Goal: Task Accomplishment & Management: Complete application form

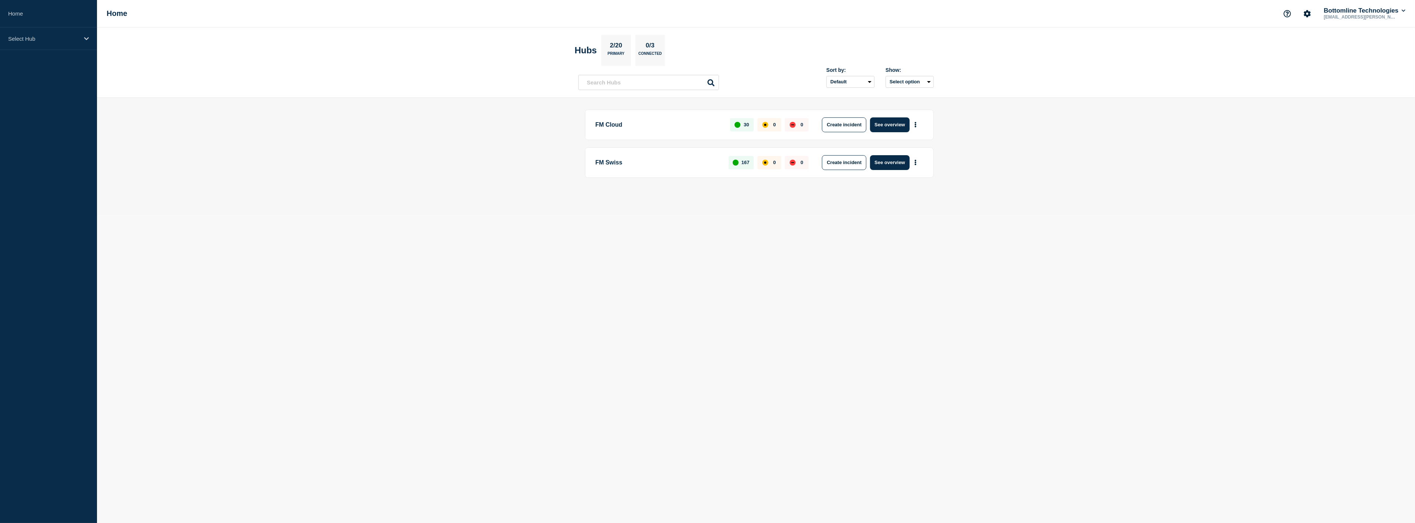
click at [615, 162] on p "FM Swiss" at bounding box center [657, 162] width 125 height 15
click at [887, 161] on button "See overview" at bounding box center [889, 162] width 39 height 15
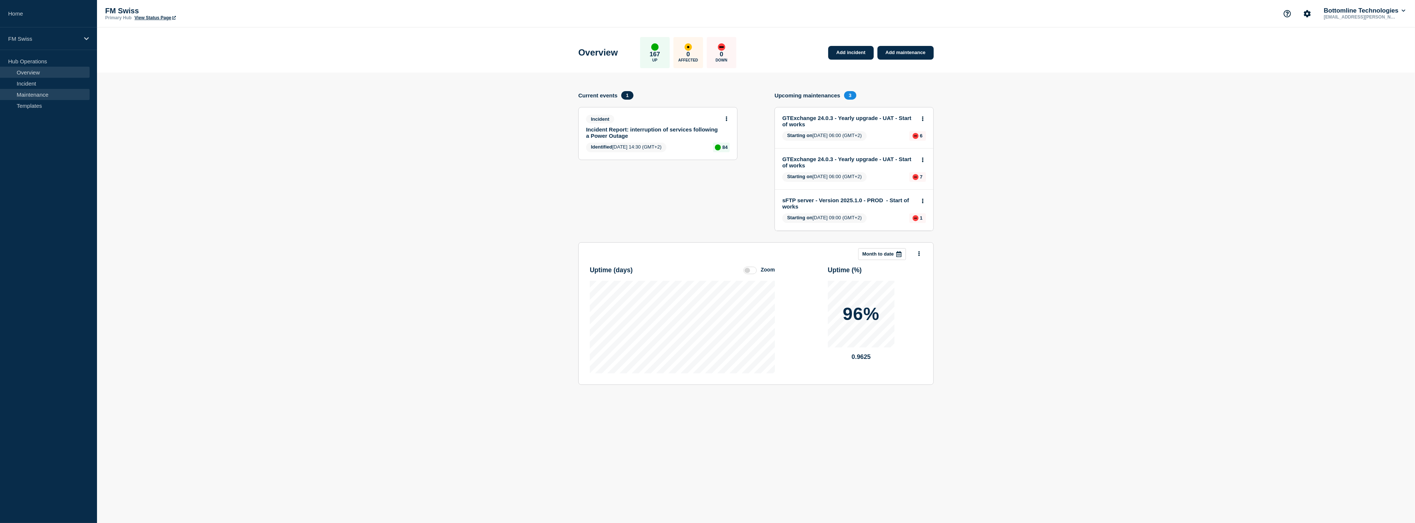
click at [47, 93] on link "Maintenance" at bounding box center [45, 94] width 90 height 11
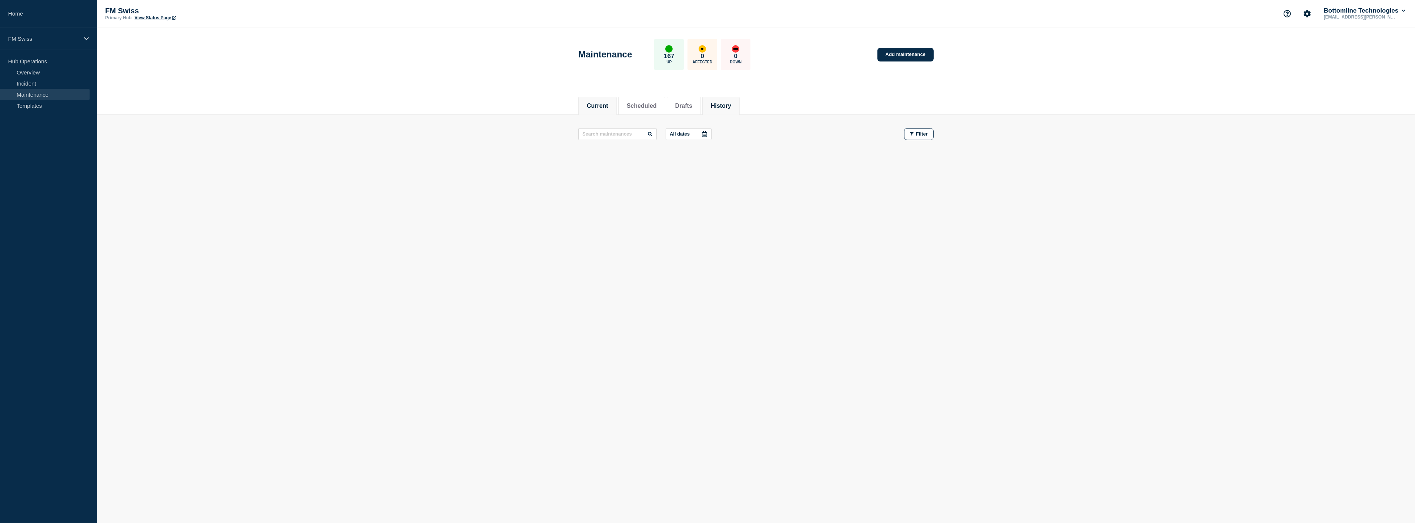
click at [728, 104] on button "History" at bounding box center [721, 106] width 20 height 7
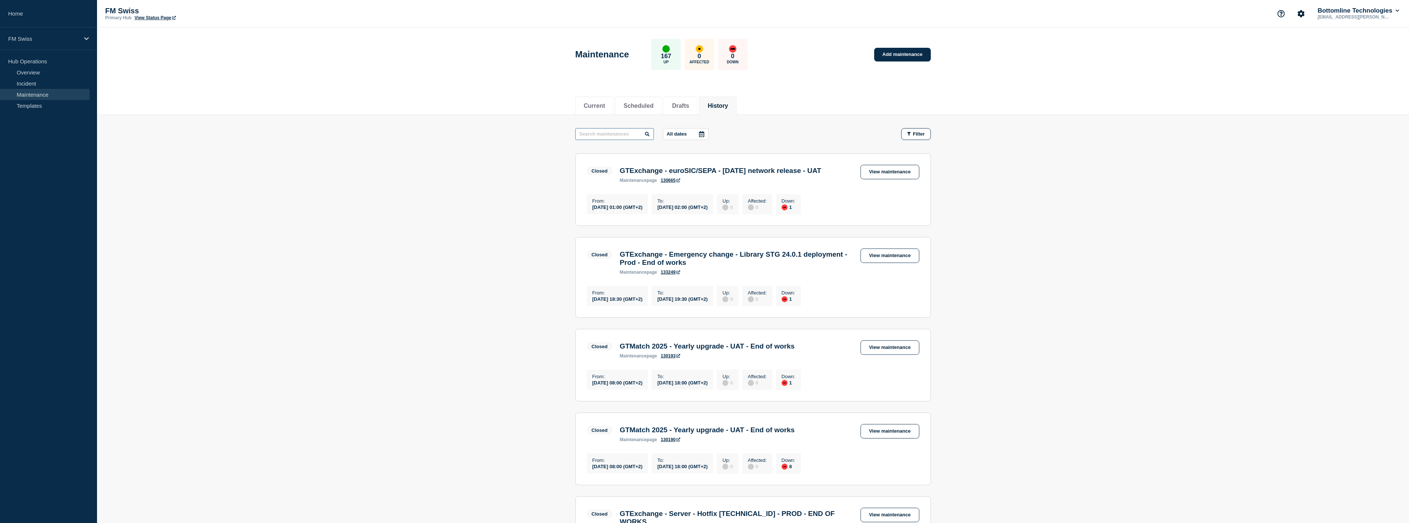
click at [614, 134] on input "text" at bounding box center [614, 134] width 78 height 12
type input "sic rtgs"
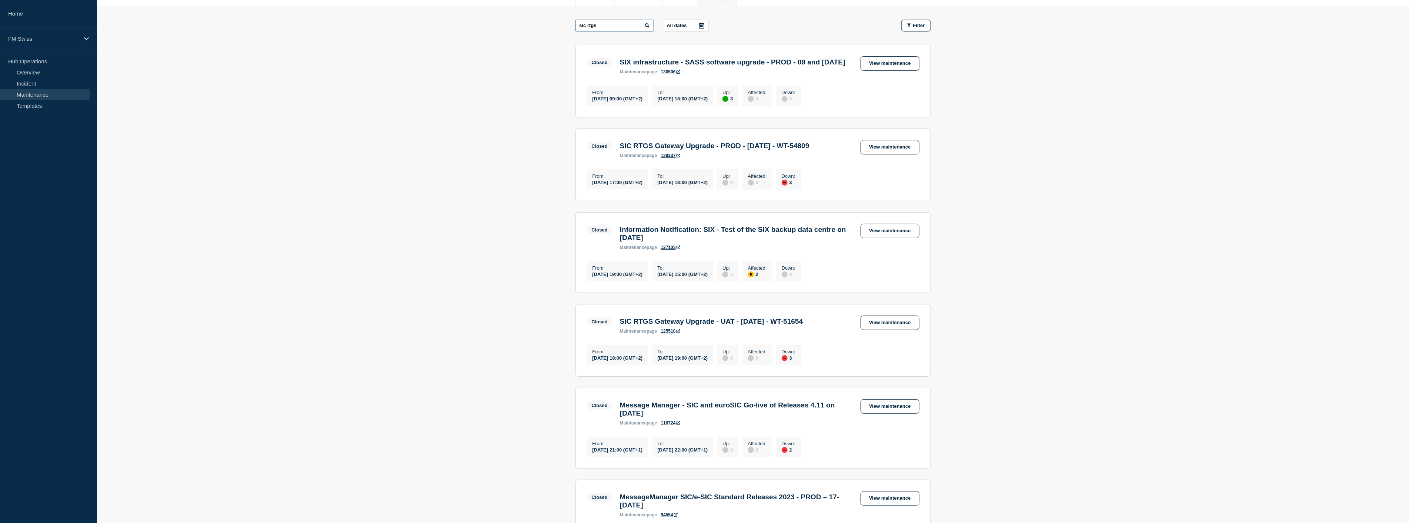
scroll to position [110, 0]
click at [883, 329] on link "View maintenance" at bounding box center [890, 321] width 59 height 14
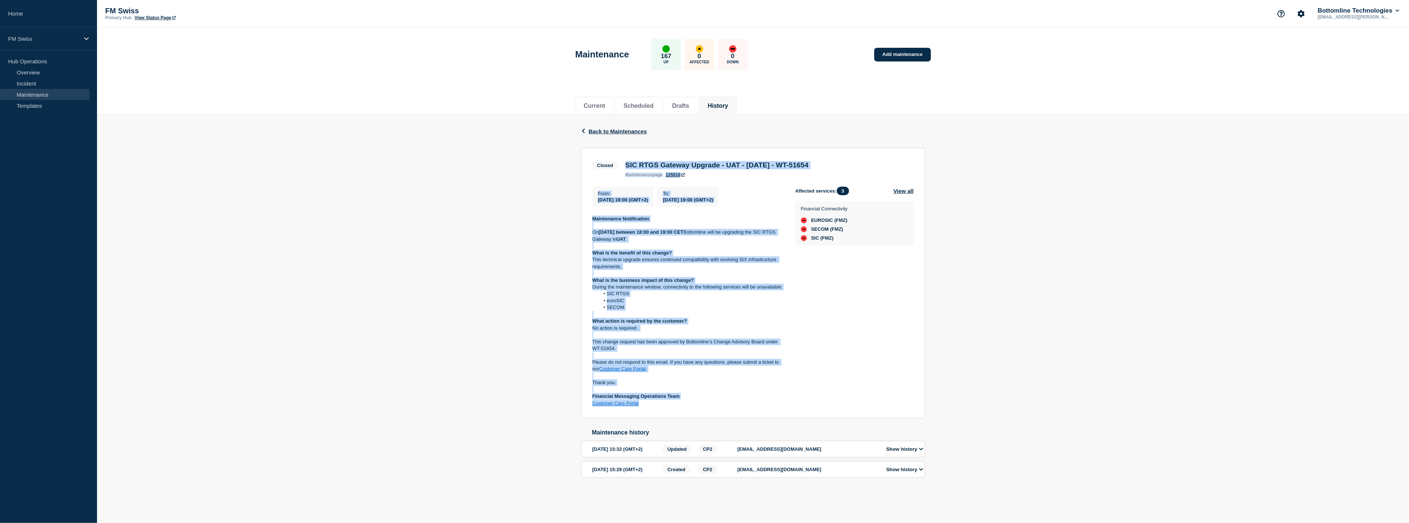
drag, startPoint x: 621, startPoint y: 163, endPoint x: 719, endPoint y: 409, distance: 264.2
click at [719, 409] on section "Closed SIC RTGS Gateway Upgrade - UAT - [DATE] - WT-51654 maintenance page 1255…" at bounding box center [753, 283] width 344 height 271
copy section "SIC RTGS Gateway Upgrade - UAT - [DATE] - WT-51654 maintenance page 125510 From…"
click at [888, 54] on link "Add maintenance" at bounding box center [902, 55] width 56 height 14
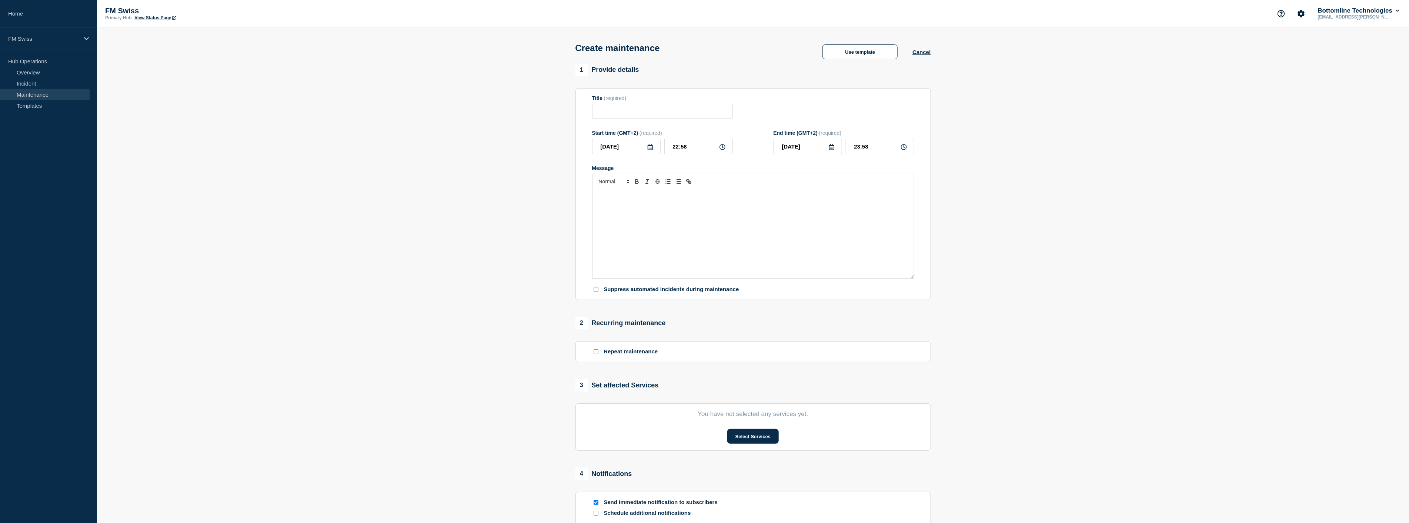
click at [676, 211] on div "Message" at bounding box center [752, 233] width 321 height 89
drag, startPoint x: 797, startPoint y: 205, endPoint x: 598, endPoint y: 208, distance: 198.9
click at [598, 208] on h3 "SIC RTGS Gateway Upgrade - UAT - [DATE] - WT-51654" at bounding box center [753, 206] width 310 height 8
copy strong "SIC RTGS Gateway Upgrade - UAT - [DATE] - WT-51654"
click at [608, 115] on input "Title" at bounding box center [662, 111] width 141 height 15
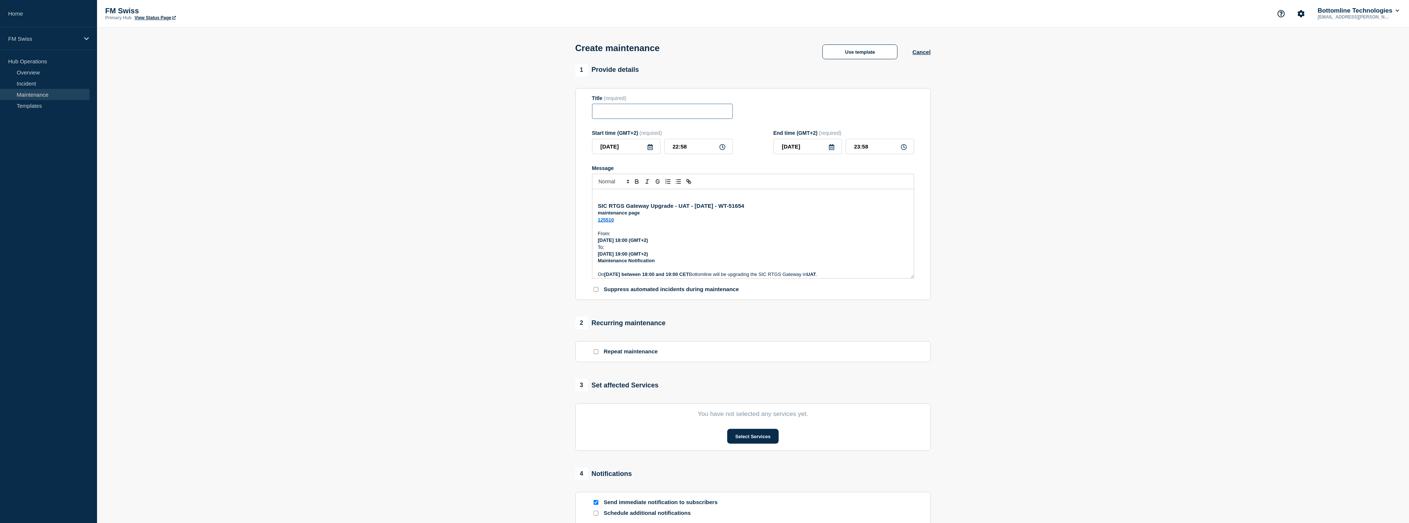
paste input "SIC RTGS Gateway Upgrade - UAT - [DATE] - WT-51654"
click at [725, 113] on input "SIC/eSic RTGS Gateway Upgrade - UAT - [DATE] - WT-" at bounding box center [662, 111] width 141 height 15
click at [717, 111] on input "SIC/eSic RTGS Gateway Upgrade - UAT - [DATE] - WT-" at bounding box center [662, 111] width 141 height 15
drag, startPoint x: 717, startPoint y: 111, endPoint x: 758, endPoint y: 118, distance: 41.7
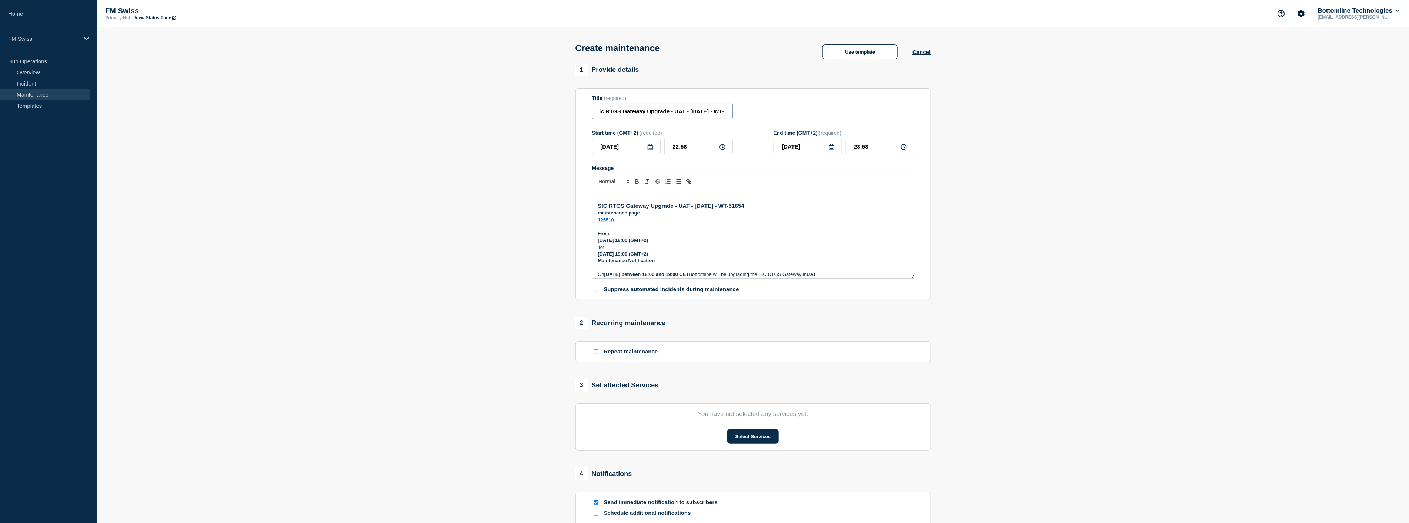
click at [758, 118] on div "Title (required) SIC/eSic RTGS Gateway Upgrade - UAT - [DATE] - WT-" at bounding box center [753, 107] width 322 height 24
paste input "58545"
type input "SIC/eSic RTGS Gateway Upgrade - UAT - [DATE] - WT-58545"
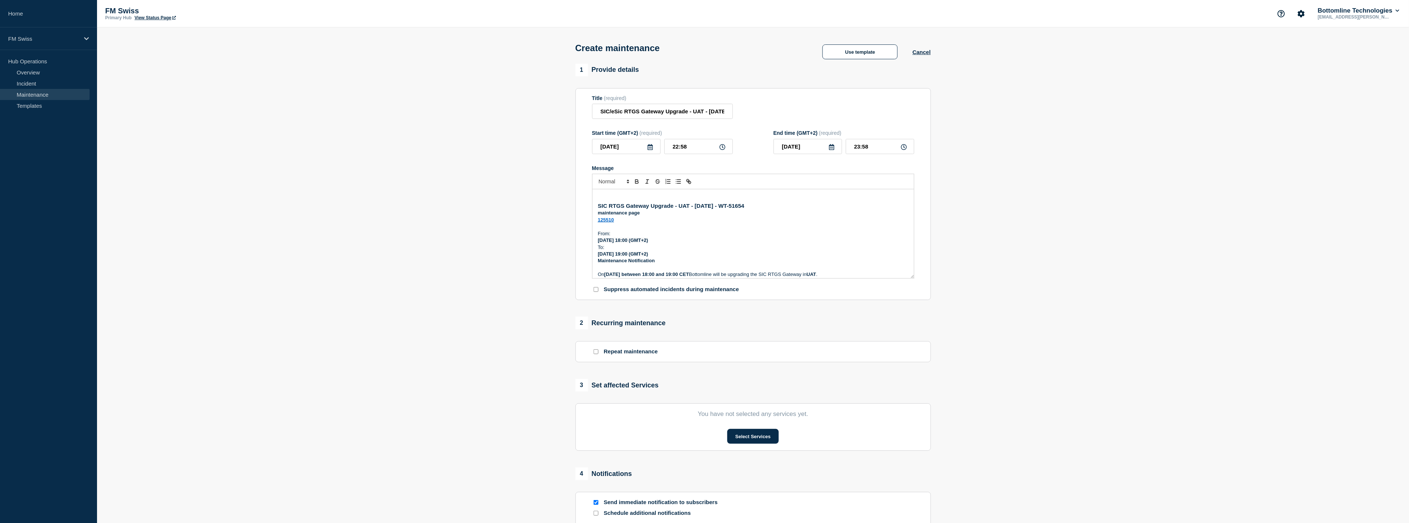
click at [649, 147] on icon at bounding box center [650, 147] width 5 height 6
click at [639, 191] on div "3" at bounding box center [639, 192] width 10 height 10
type input "[DATE]"
drag, startPoint x: 664, startPoint y: 236, endPoint x: 582, endPoint y: 197, distance: 91.1
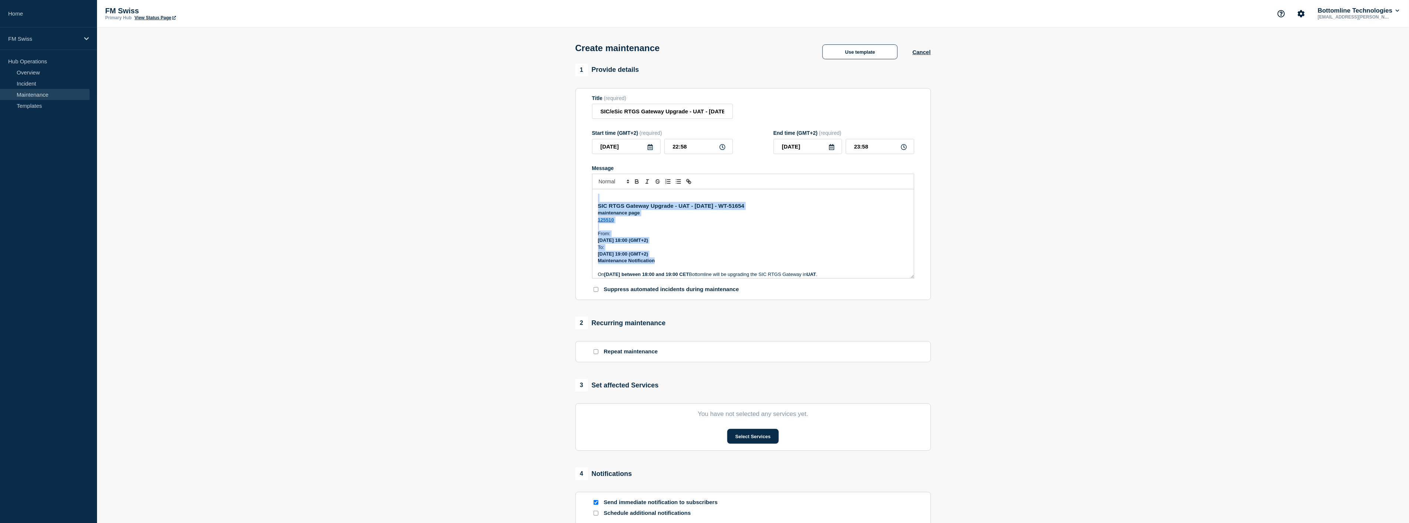
click at [582, 197] on section "Title (required) SIC/eSic RTGS Gateway Upgrade - UAT - [DATE] - WT-58545 Start …" at bounding box center [752, 194] width 355 height 212
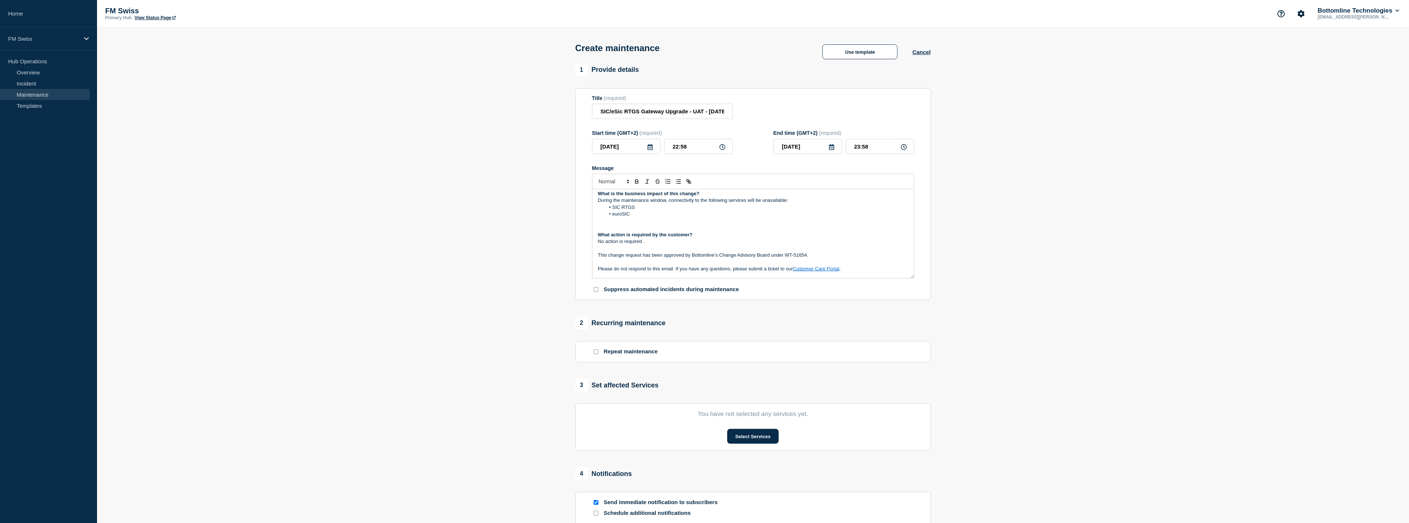
click at [802, 258] on span "This change request has been approved by Bottomline’s Change Advisory Board und…" at bounding box center [703, 255] width 211 height 6
drag, startPoint x: 811, startPoint y: 254, endPoint x: 765, endPoint y: 264, distance: 47.3
click at [765, 264] on div "[URL][DOMAIN_NAME]" at bounding box center [807, 268] width 123 height 14
drag, startPoint x: 806, startPoint y: 256, endPoint x: 816, endPoint y: 281, distance: 26.7
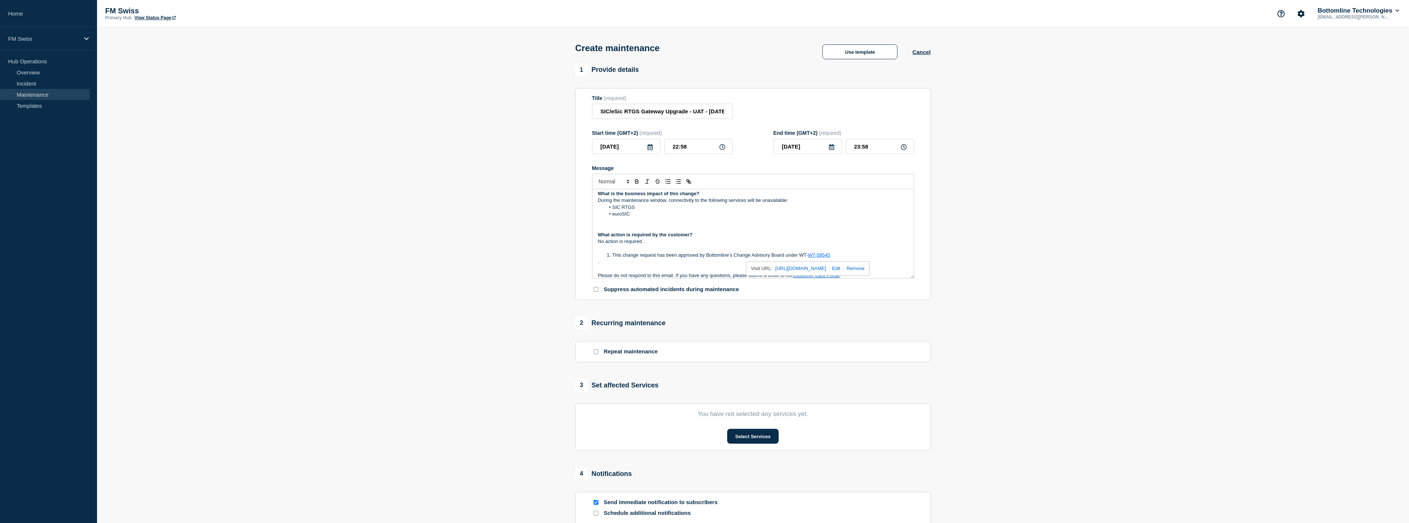
click at [806, 258] on span "This change request has been approved by Bottomline’s Change Advisory Board und…" at bounding box center [710, 255] width 196 height 6
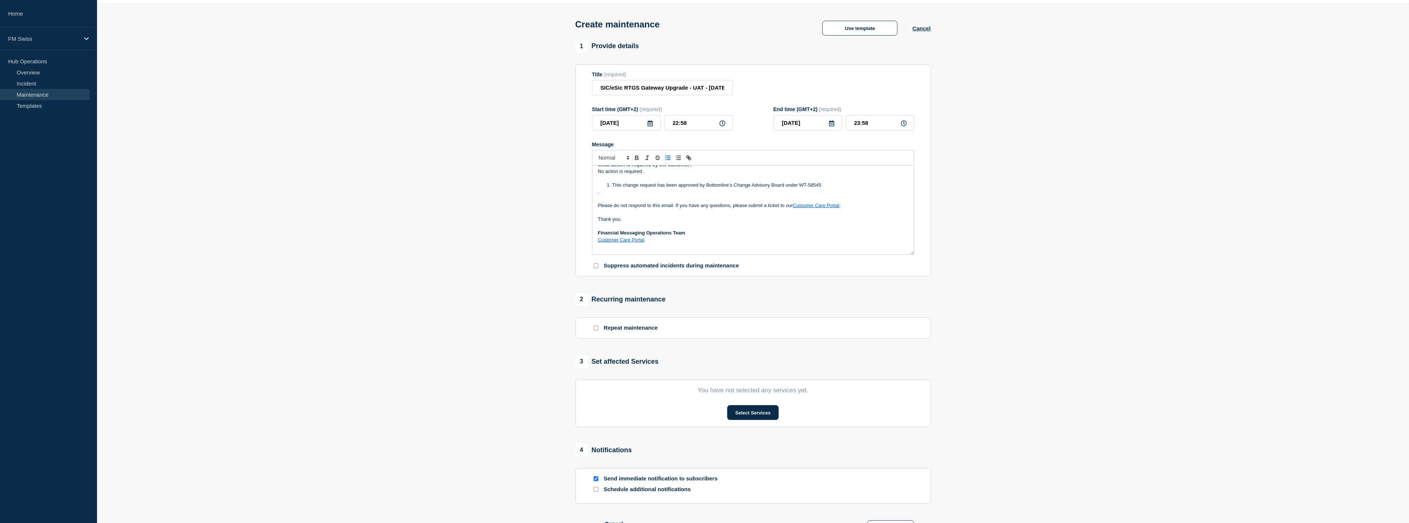
scroll to position [41, 0]
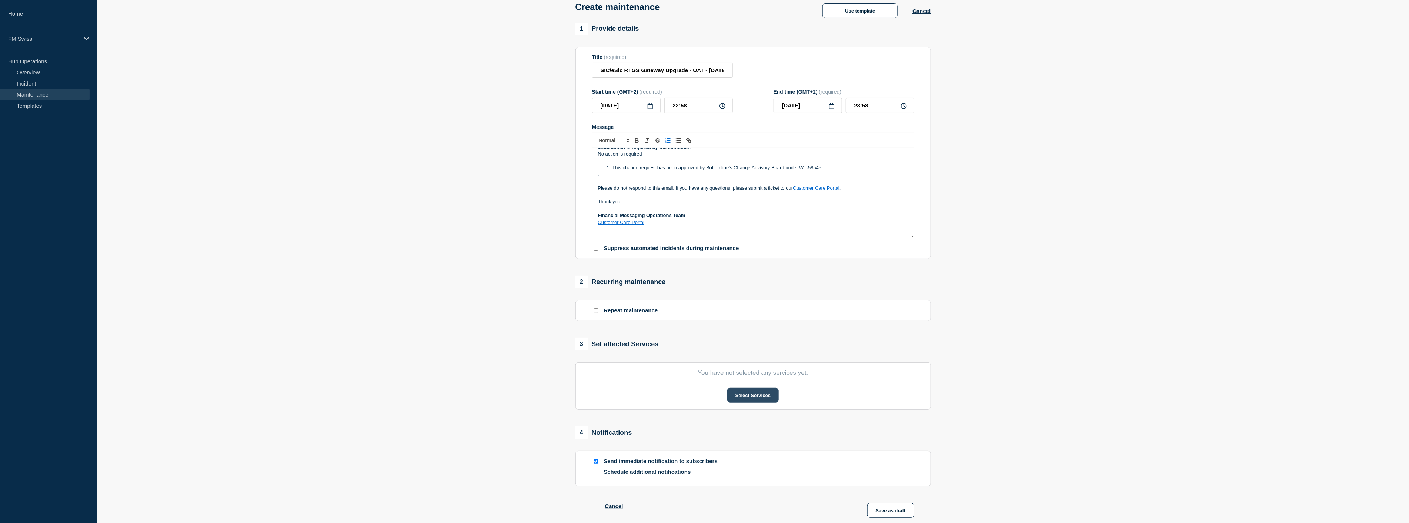
click at [749, 394] on button "Select Services" at bounding box center [752, 395] width 51 height 15
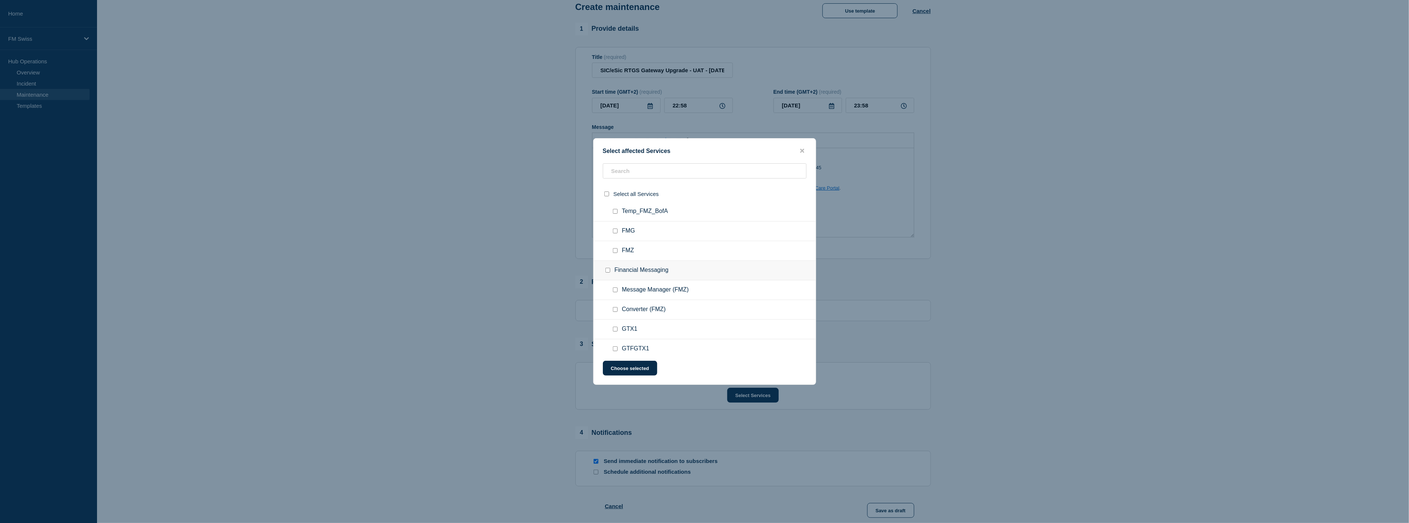
click at [613, 288] on input "Message Manager (FMZ) checkbox" at bounding box center [615, 289] width 5 height 5
checkbox input "true"
click at [614, 322] on input "EUROSIC (FMZ) checkbox" at bounding box center [615, 324] width 5 height 5
checkbox input "true"
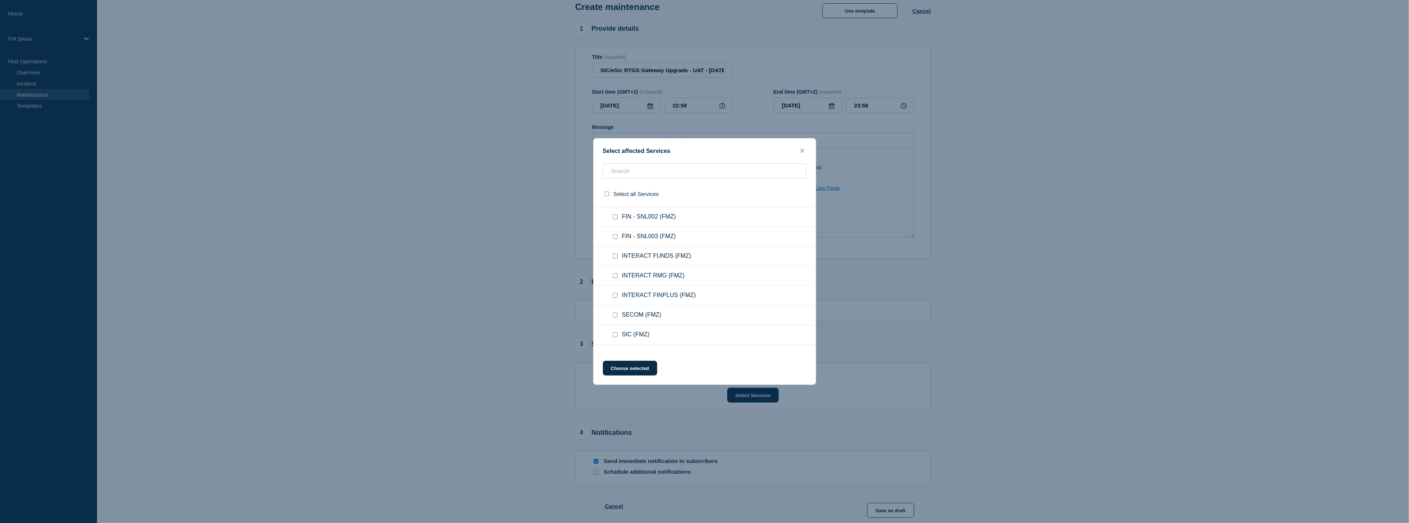
scroll to position [2276, 0]
click at [616, 328] on div at bounding box center [616, 331] width 11 height 7
click at [616, 329] on input "SIC (FMZ) checkbox" at bounding box center [615, 331] width 5 height 5
checkbox input "true"
click at [624, 369] on button "Choose selected" at bounding box center [630, 368] width 54 height 15
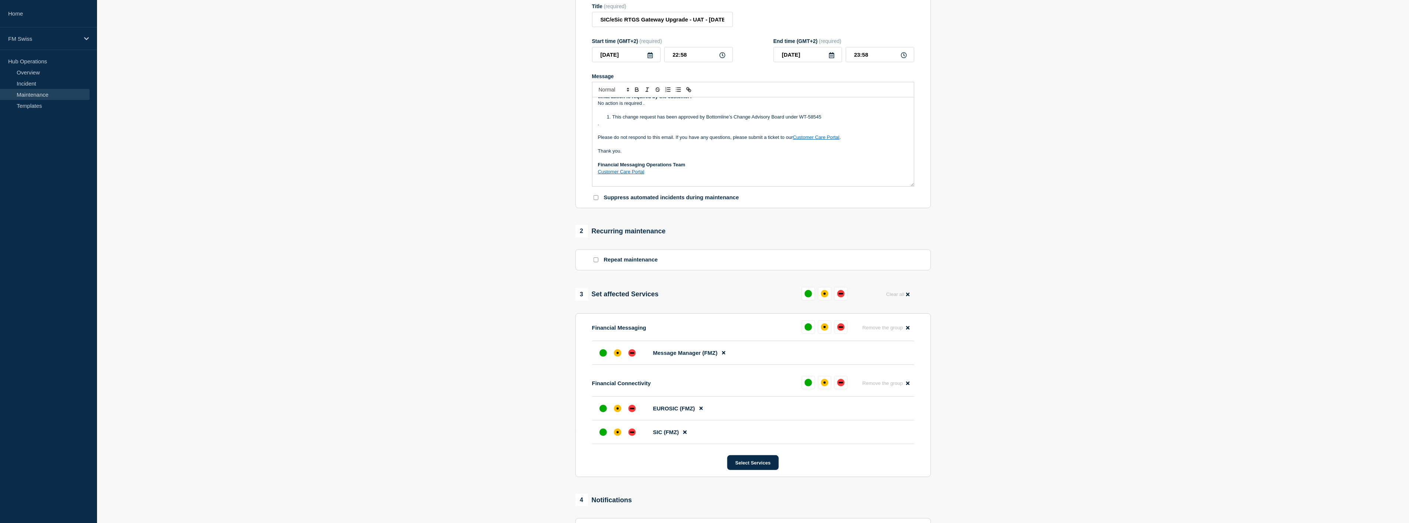
scroll to position [96, 0]
click at [615, 351] on div "affected" at bounding box center [617, 348] width 7 height 7
click at [632, 414] on div "down" at bounding box center [631, 409] width 7 height 7
click at [629, 434] on div "down" at bounding box center [631, 433] width 7 height 7
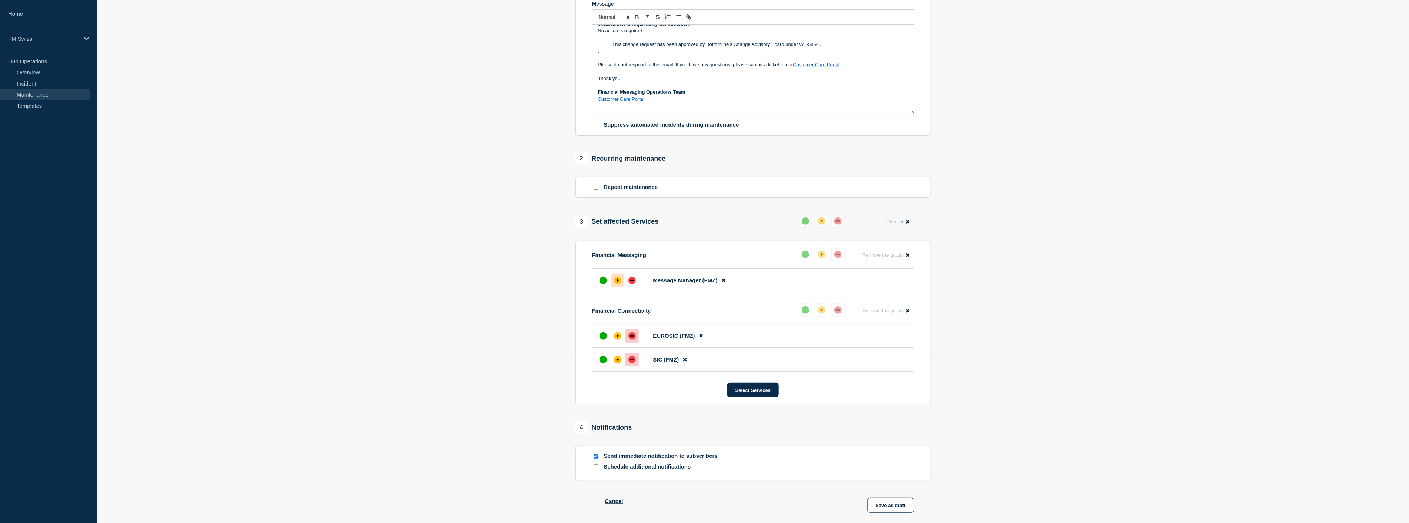
scroll to position [178, 0]
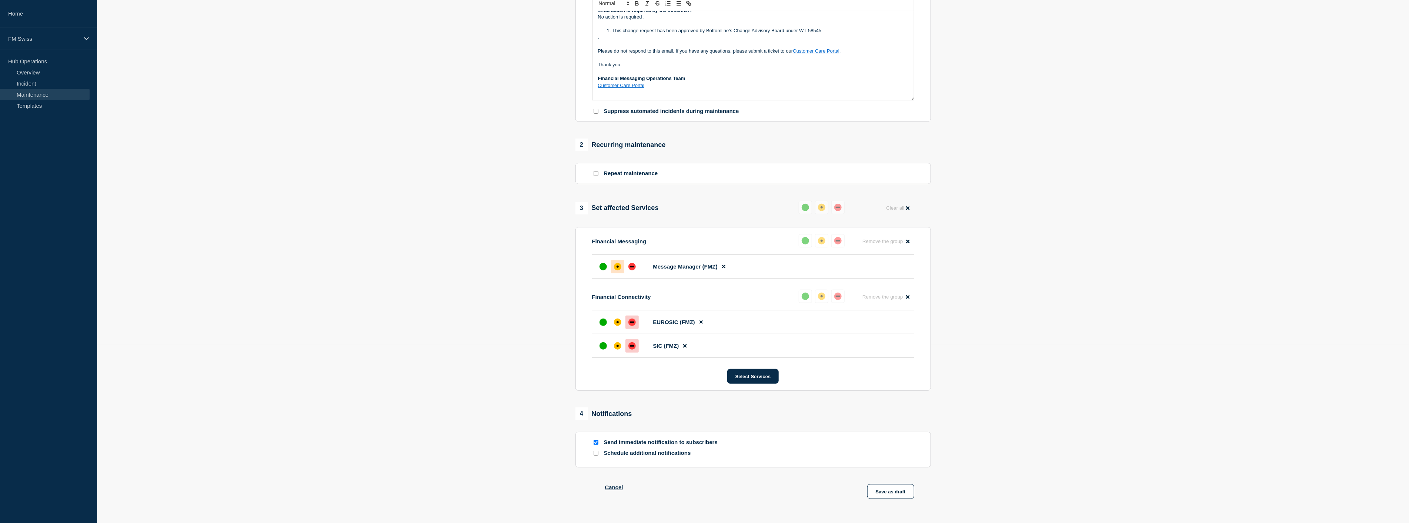
click at [597, 445] on input "Send immediate notification to subscribers" at bounding box center [596, 442] width 5 height 5
checkbox input "false"
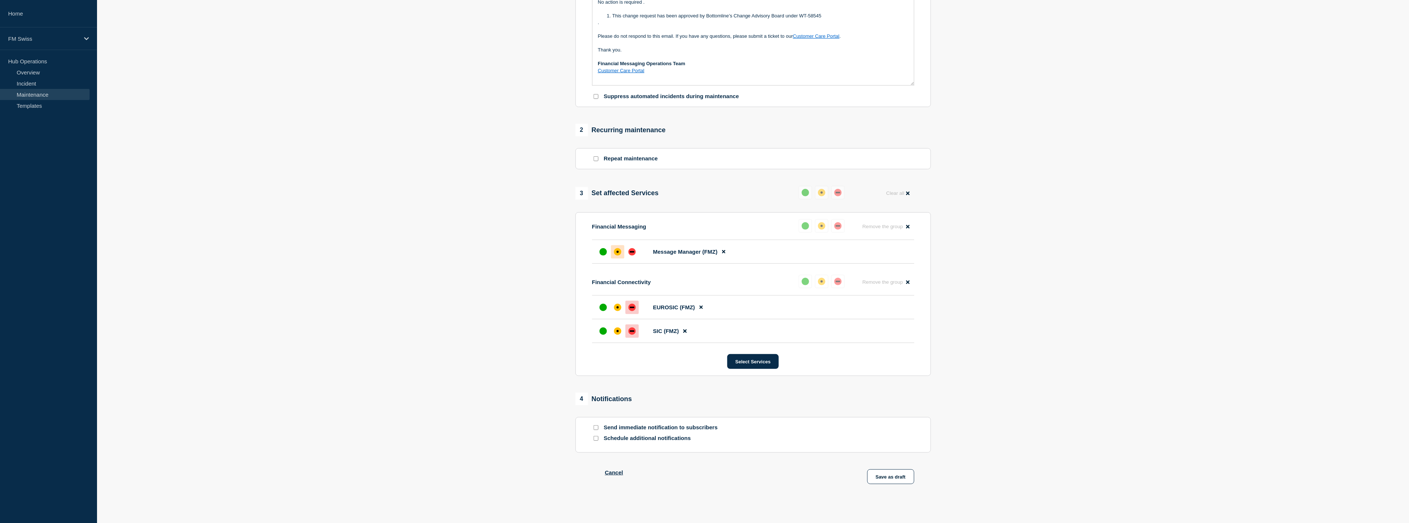
scroll to position [205, 0]
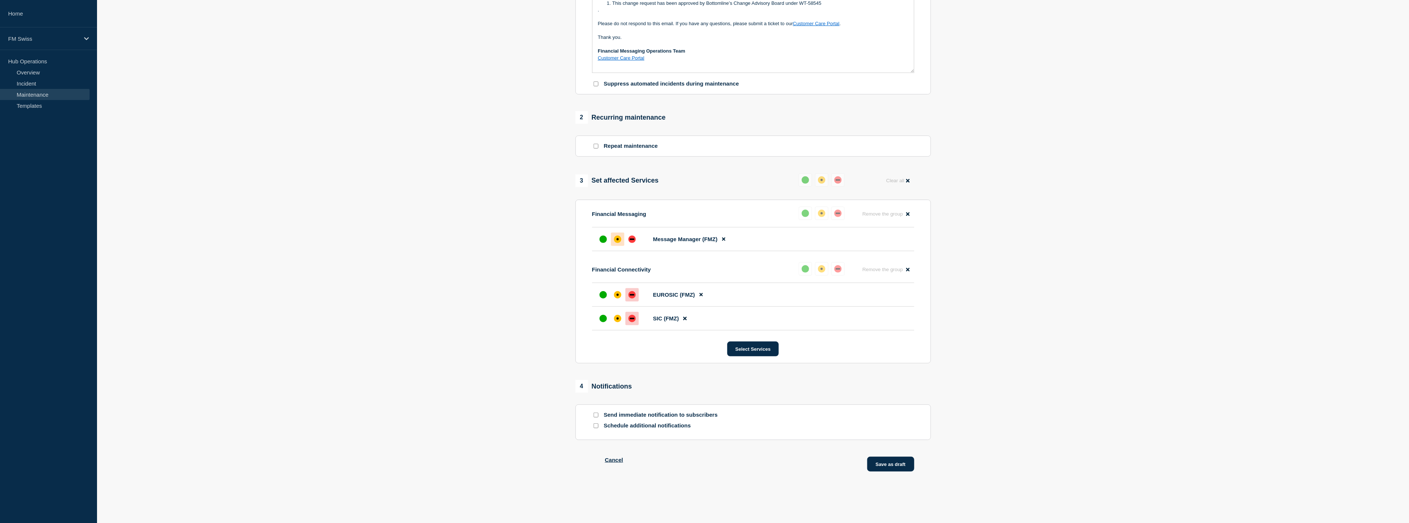
click at [880, 465] on button "Save as draft" at bounding box center [890, 464] width 47 height 15
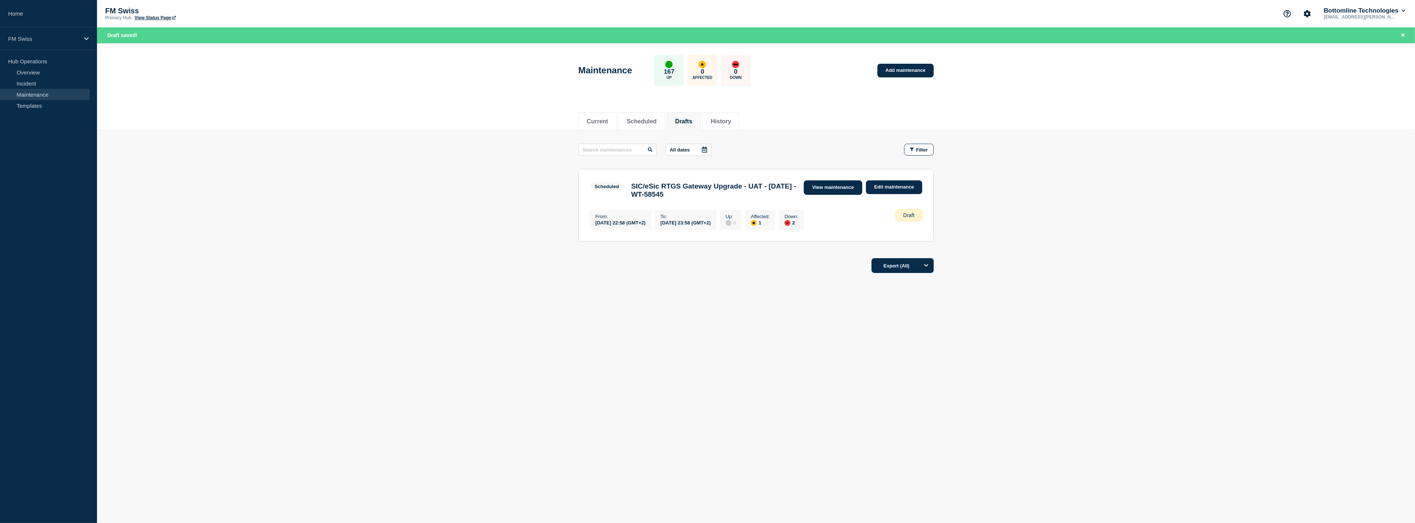
click at [838, 182] on link "View maintenance" at bounding box center [833, 187] width 59 height 14
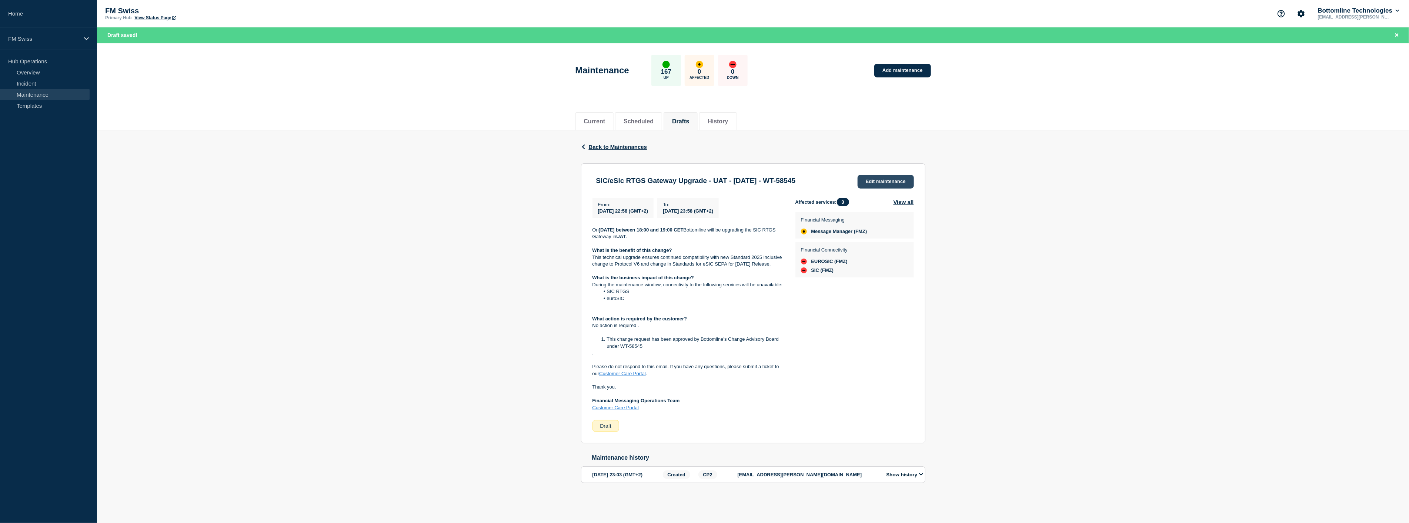
click at [884, 181] on link "Edit maintenance" at bounding box center [886, 182] width 56 height 14
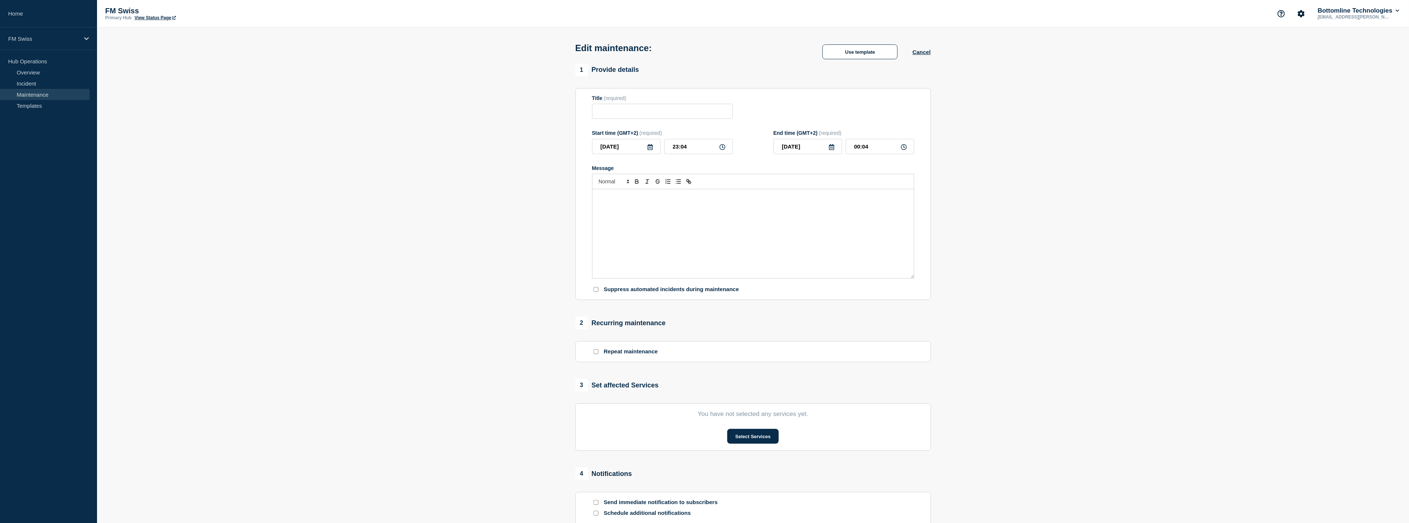
type input "SIC/eSic RTGS Gateway Upgrade - UAT - [DATE] - WT-58545"
type input "[DATE]"
type input "22:58"
type input "[DATE]"
type input "23:58"
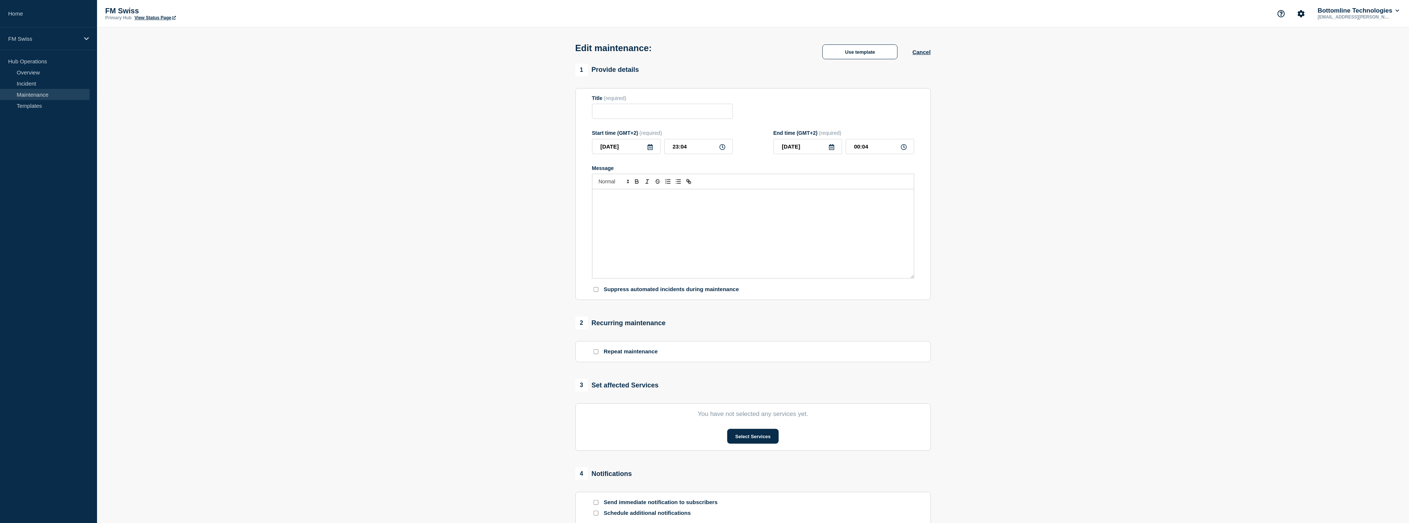
checkbox input "false"
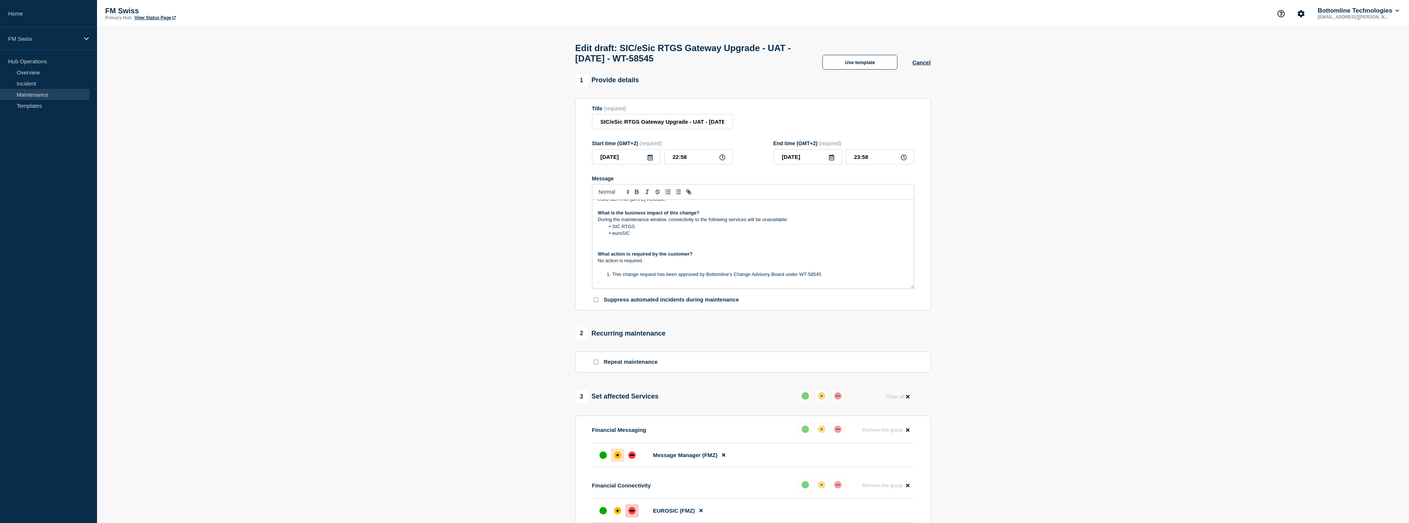
scroll to position [41, 0]
click at [600, 238] on p "Message" at bounding box center [753, 234] width 310 height 7
drag, startPoint x: 612, startPoint y: 225, endPoint x: 636, endPoint y: 224, distance: 24.1
click at [636, 224] on li "SIC RTGS" at bounding box center [756, 221] width 303 height 7
copy li "SIC RTGS"
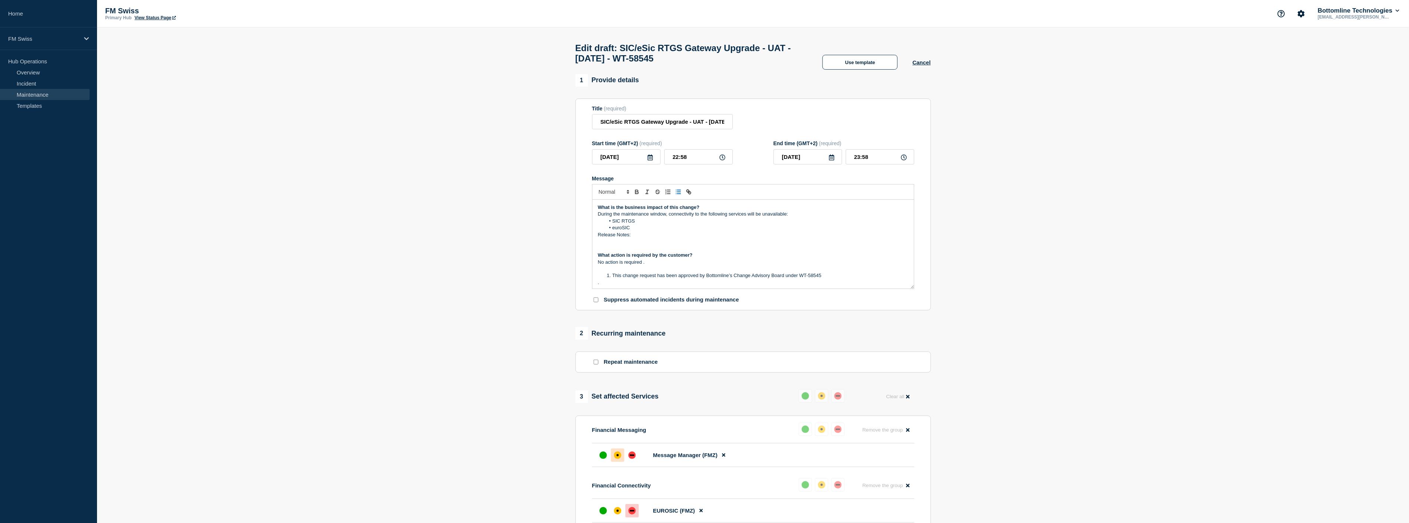
click at [606, 245] on p "Message" at bounding box center [753, 241] width 310 height 7
drag, startPoint x: 612, startPoint y: 234, endPoint x: 639, endPoint y: 231, distance: 27.2
click at [639, 231] on li "euroSIC" at bounding box center [756, 227] width 303 height 7
copy li "euroSIC"
click at [600, 250] on p "Message" at bounding box center [753, 248] width 310 height 7
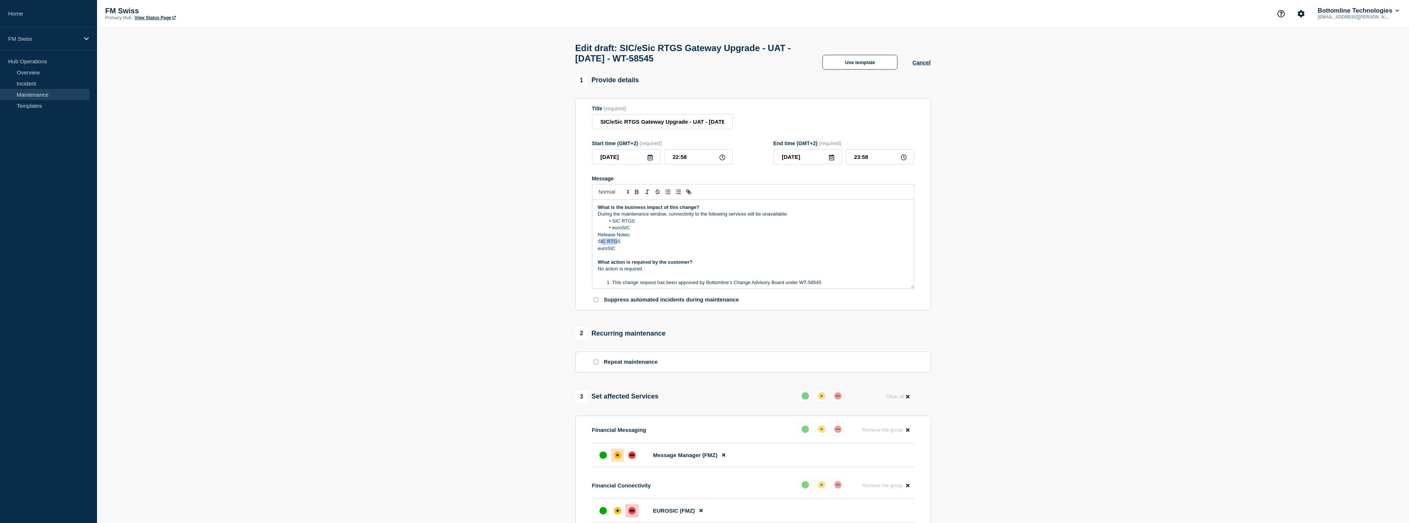
drag, startPoint x: 600, startPoint y: 244, endPoint x: 619, endPoint y: 244, distance: 18.9
click at [619, 244] on p "SIC RTGS" at bounding box center [753, 241] width 310 height 7
drag, startPoint x: 599, startPoint y: 246, endPoint x: 620, endPoint y: 244, distance: 20.9
click at [620, 244] on p "SIC RTGS" at bounding box center [753, 241] width 310 height 7
click at [602, 252] on p "euroSIC" at bounding box center [753, 248] width 310 height 7
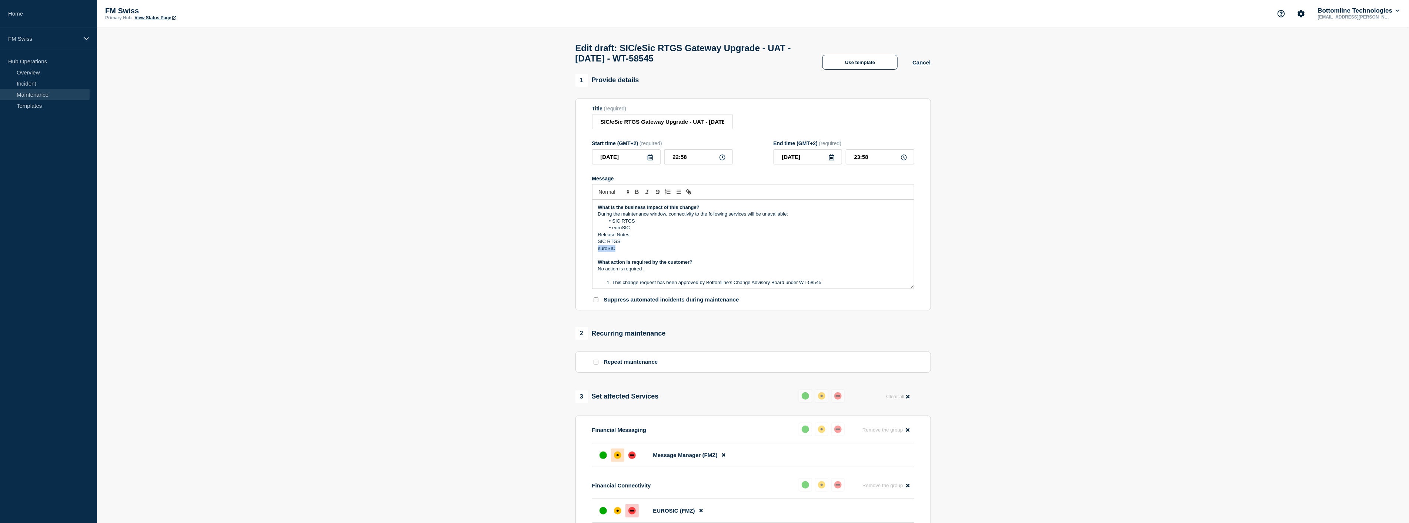
click at [602, 252] on p "euroSIC" at bounding box center [753, 248] width 310 height 7
click at [685, 193] on icon "Toggle link" at bounding box center [688, 191] width 7 height 7
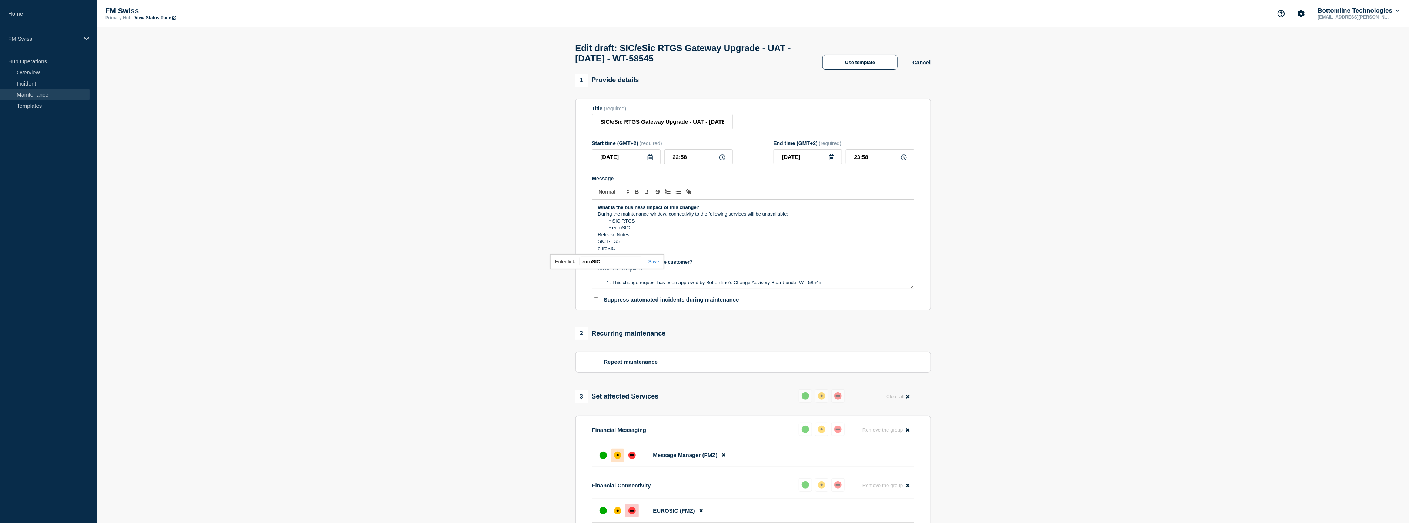
paste input "[URL][DOMAIN_NAME]"
click at [649, 264] on link at bounding box center [650, 262] width 17 height 6
click at [604, 245] on p "SIC RTGS" at bounding box center [753, 241] width 310 height 7
drag, startPoint x: 604, startPoint y: 245, endPoint x: 627, endPoint y: 246, distance: 23.4
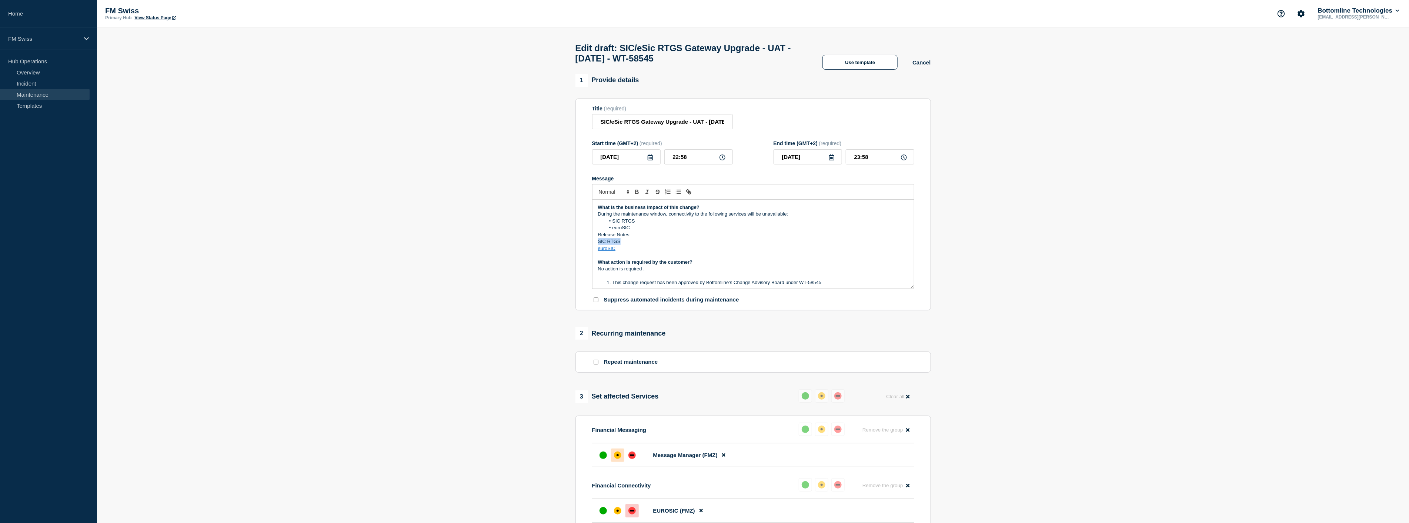
click at [627, 245] on p "SIC RTGS" at bounding box center [753, 241] width 310 height 7
click at [612, 243] on p "SIC RTGS" at bounding box center [753, 241] width 310 height 7
click at [602, 245] on p "SIC RTGS" at bounding box center [753, 241] width 310 height 7
drag, startPoint x: 602, startPoint y: 247, endPoint x: 612, endPoint y: 246, distance: 9.6
click at [612, 245] on p "SIC RTGS" at bounding box center [753, 241] width 310 height 7
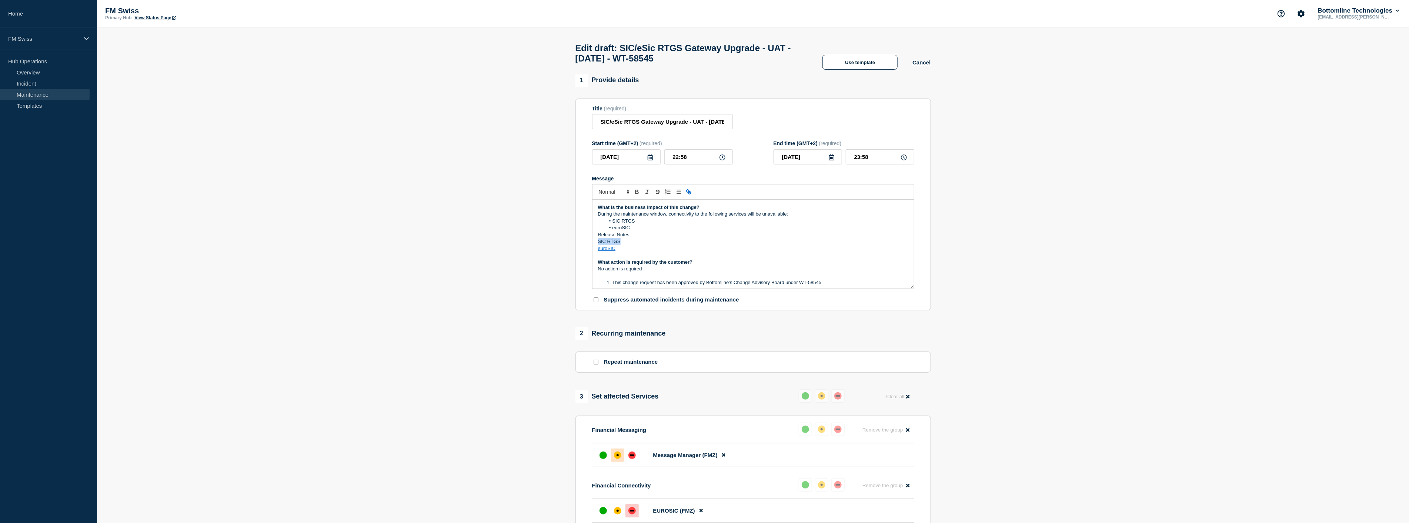
click at [687, 193] on icon "Toggle link" at bounding box center [688, 191] width 7 height 7
paste input "[URL][DOMAIN_NAME]"
type input "[URL][DOMAIN_NAME]"
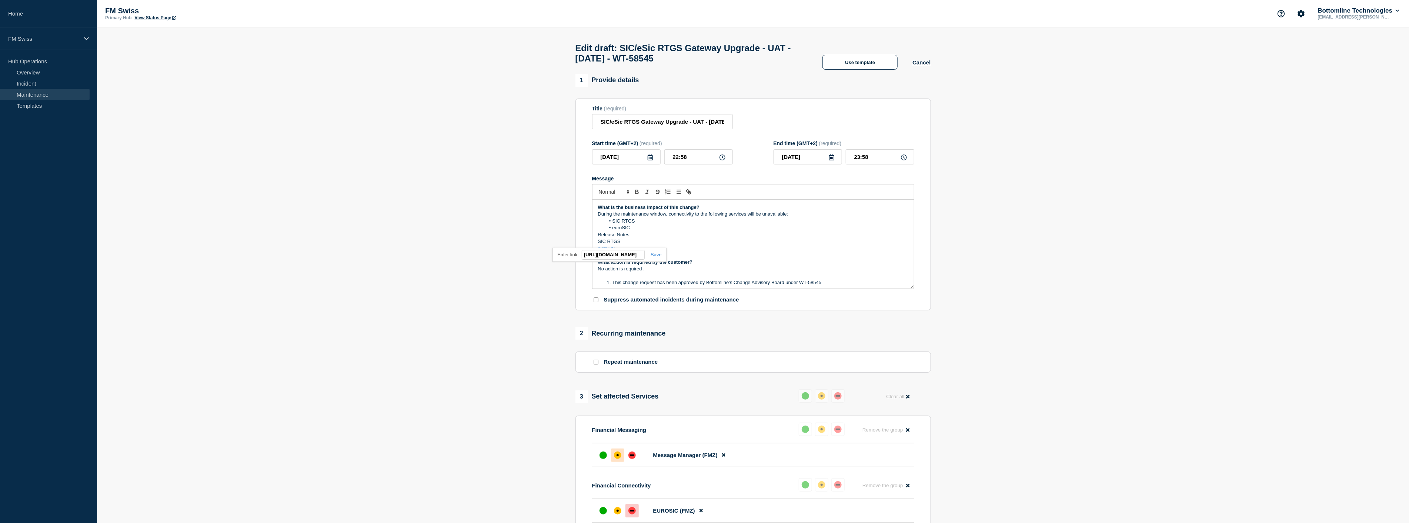
click at [656, 257] on link at bounding box center [653, 255] width 17 height 6
click at [956, 321] on section "1 Provide details Title (required) SIC/eSic RTGS Gateway Upgrade - UAT - [DATE]…" at bounding box center [753, 390] width 1312 height 632
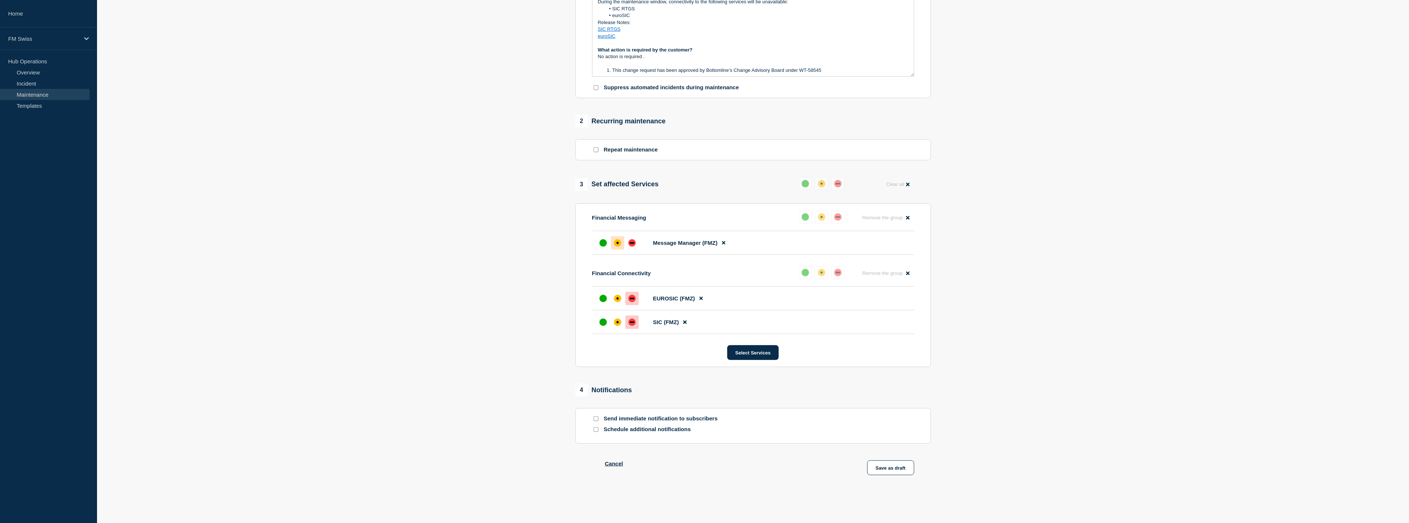
scroll to position [219, 0]
click at [890, 467] on button "Save as draft" at bounding box center [890, 467] width 47 height 15
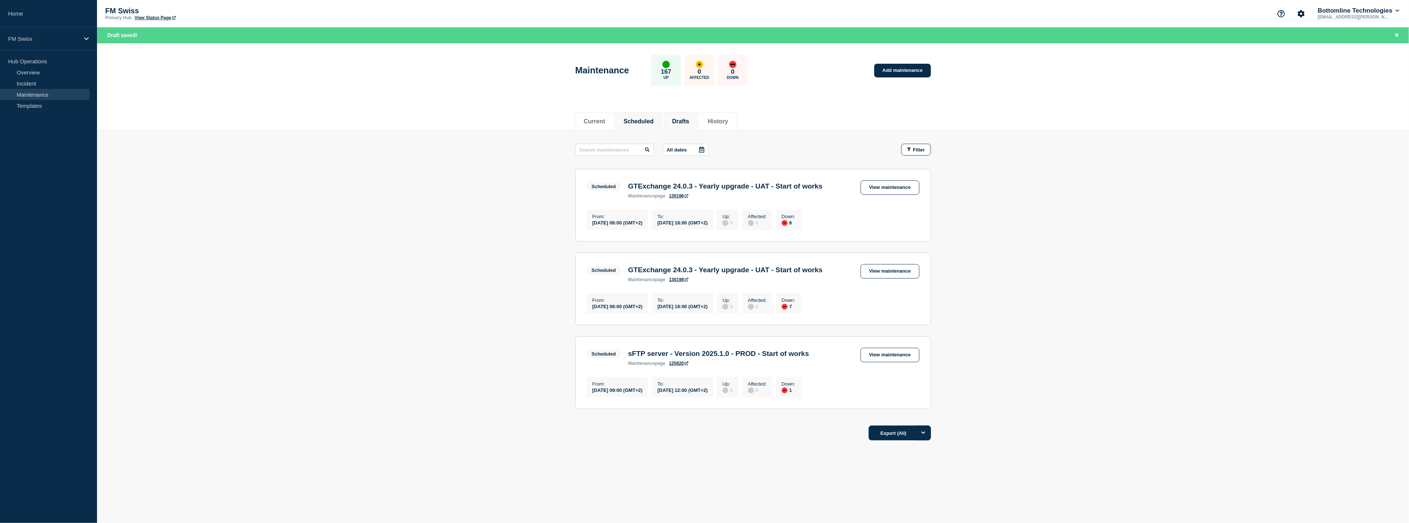
click at [690, 115] on li "Drafts" at bounding box center [681, 121] width 34 height 18
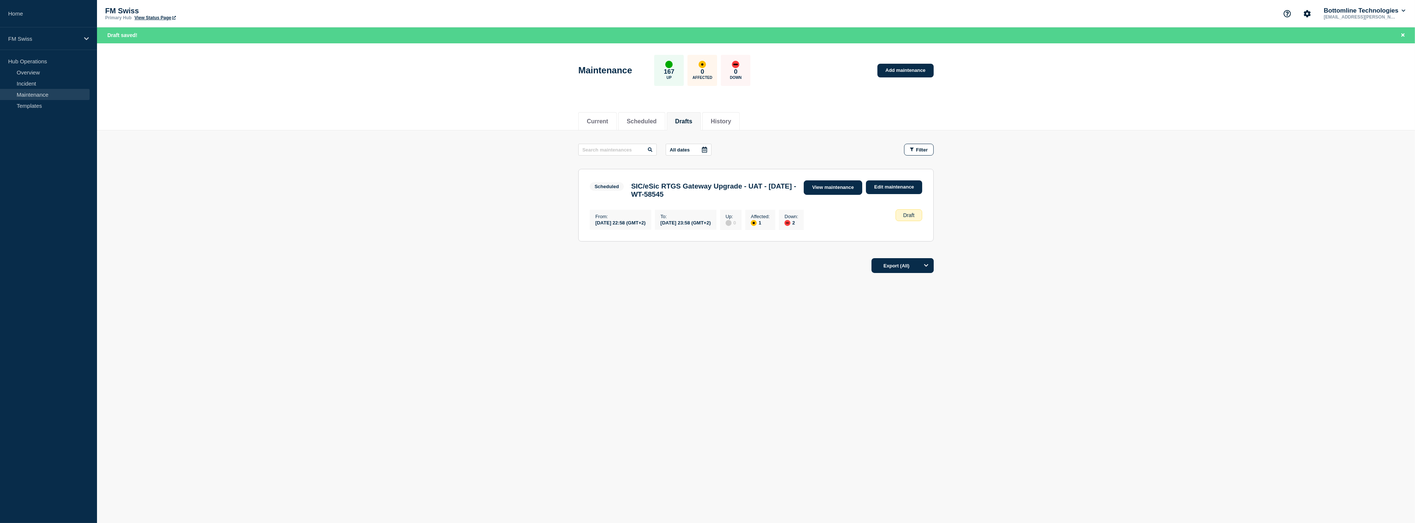
click at [841, 187] on link "View maintenance" at bounding box center [833, 187] width 59 height 14
